Goal: Task Accomplishment & Management: Complete application form

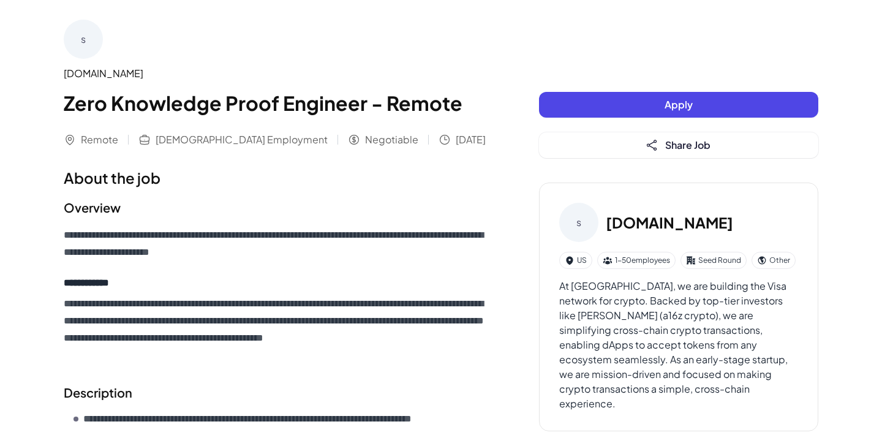
click at [605, 101] on button "Apply" at bounding box center [678, 105] width 279 height 26
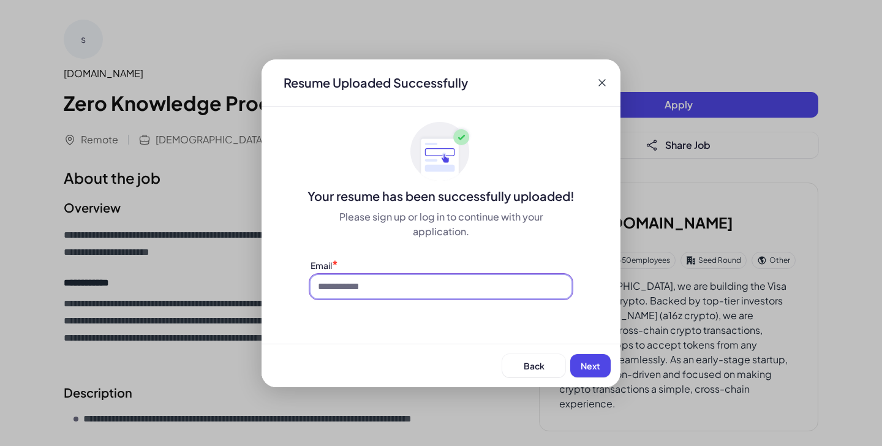
click at [529, 295] on input at bounding box center [441, 286] width 261 height 23
type input "**********"
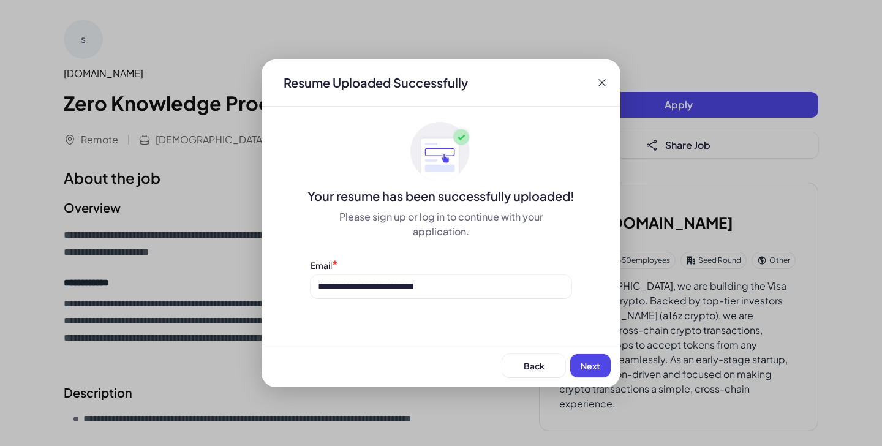
click at [590, 357] on button "Next" at bounding box center [590, 365] width 40 height 23
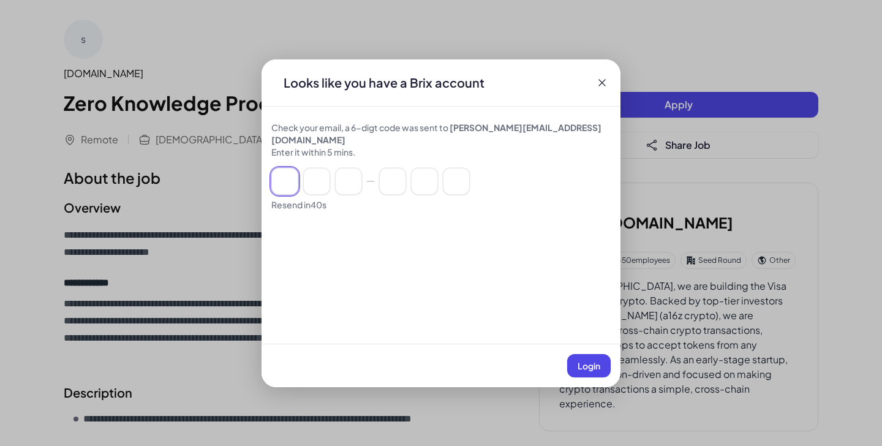
click at [284, 168] on input at bounding box center [284, 181] width 27 height 27
paste input "******"
type input "*"
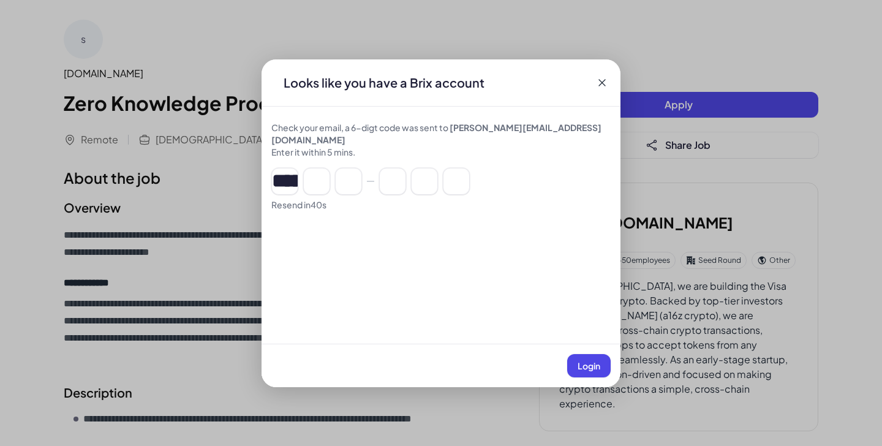
type input "*"
click at [596, 372] on button "Login" at bounding box center [588, 365] width 43 height 23
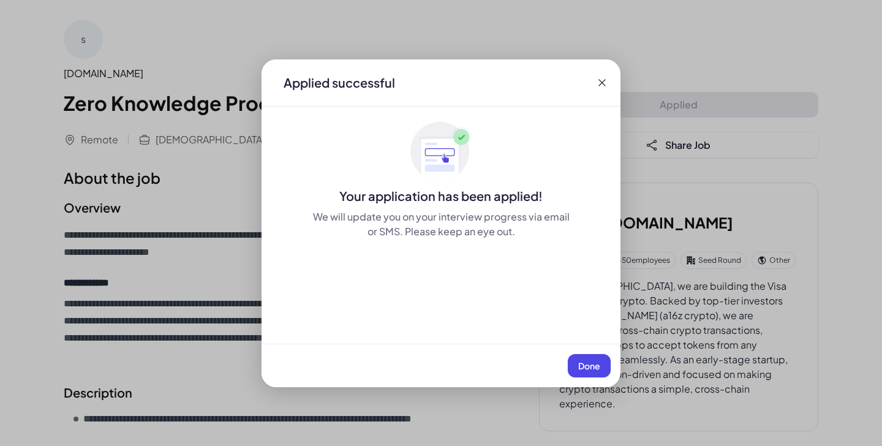
click at [579, 361] on span "Done" at bounding box center [589, 365] width 22 height 11
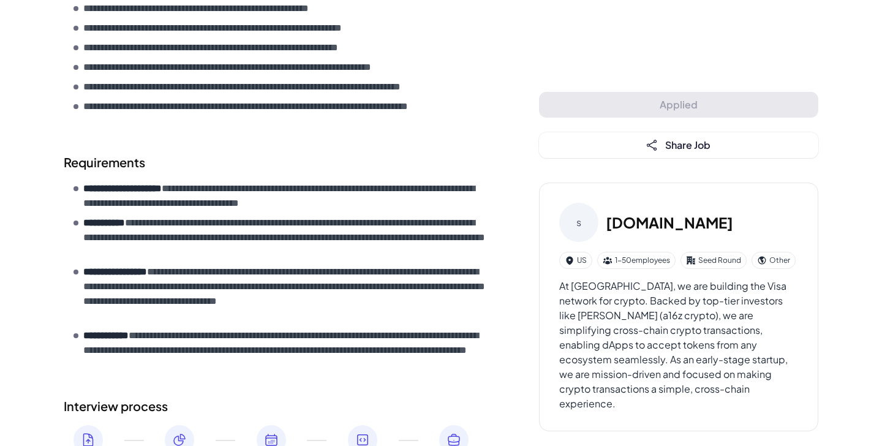
scroll to position [478, 0]
